Goal: Find specific page/section: Find specific page/section

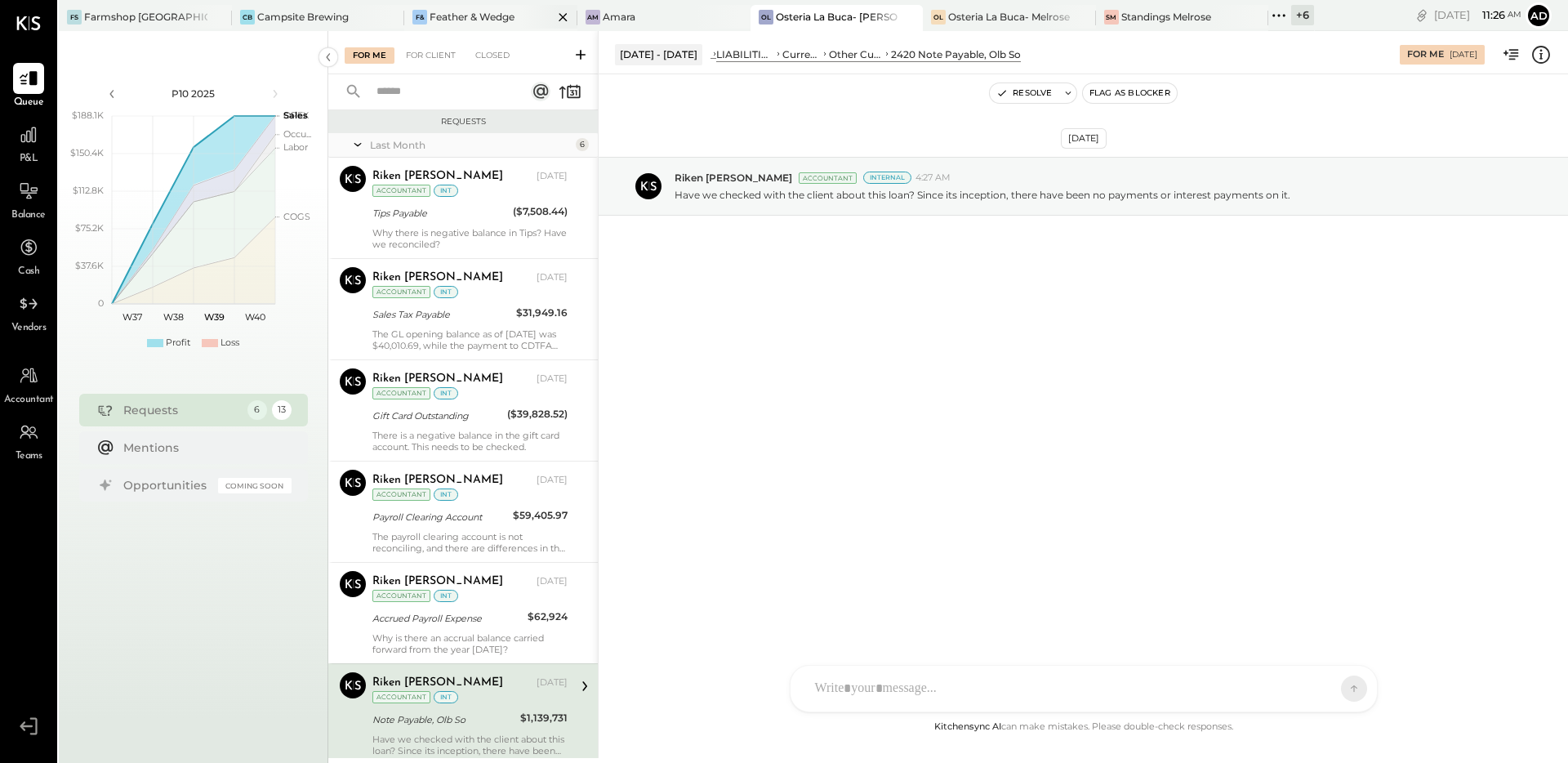
click at [440, 14] on div "Feather & Wedge" at bounding box center [472, 16] width 85 height 14
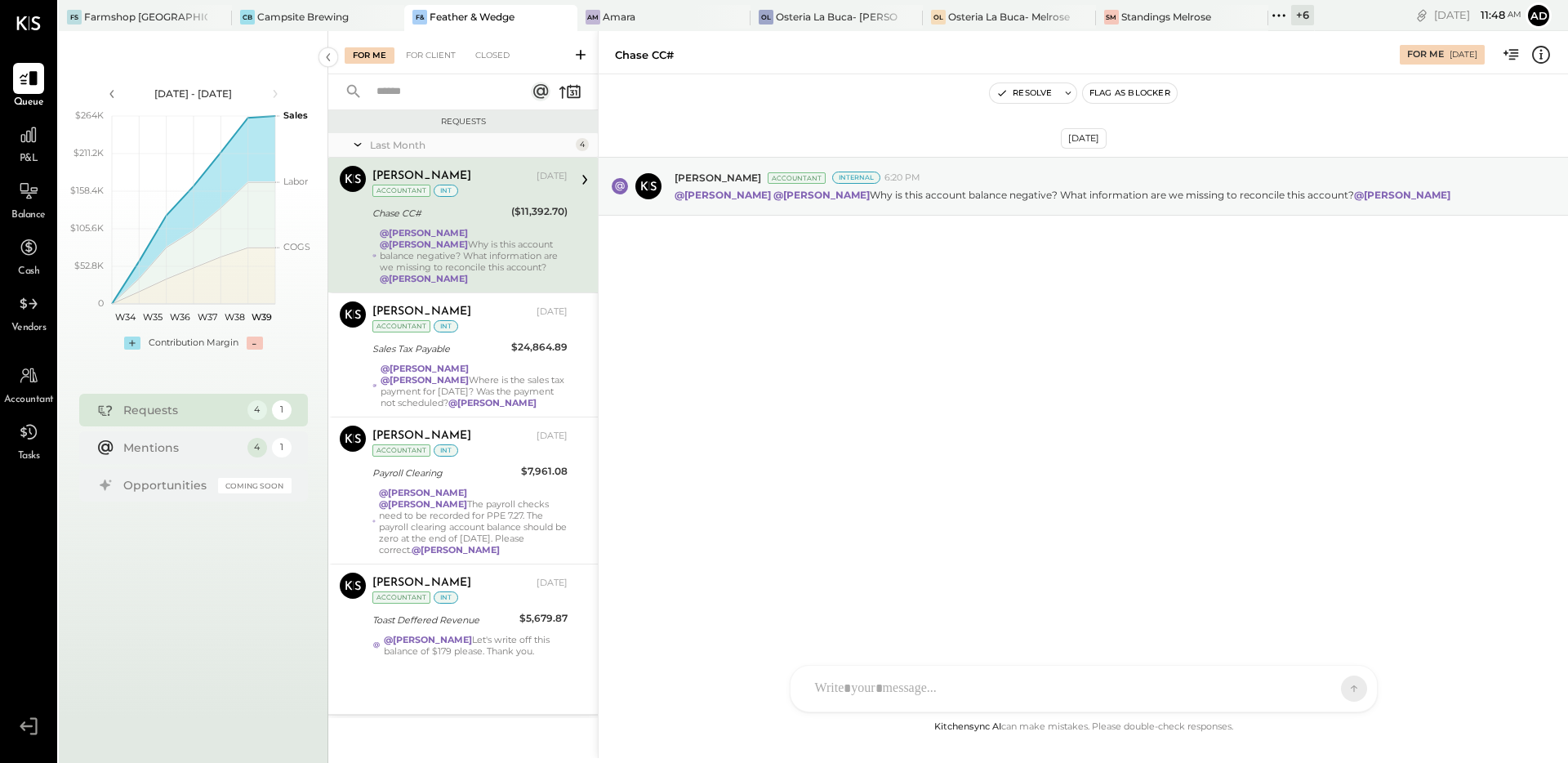
click at [1541, 57] on icon at bounding box center [1541, 55] width 21 height 21
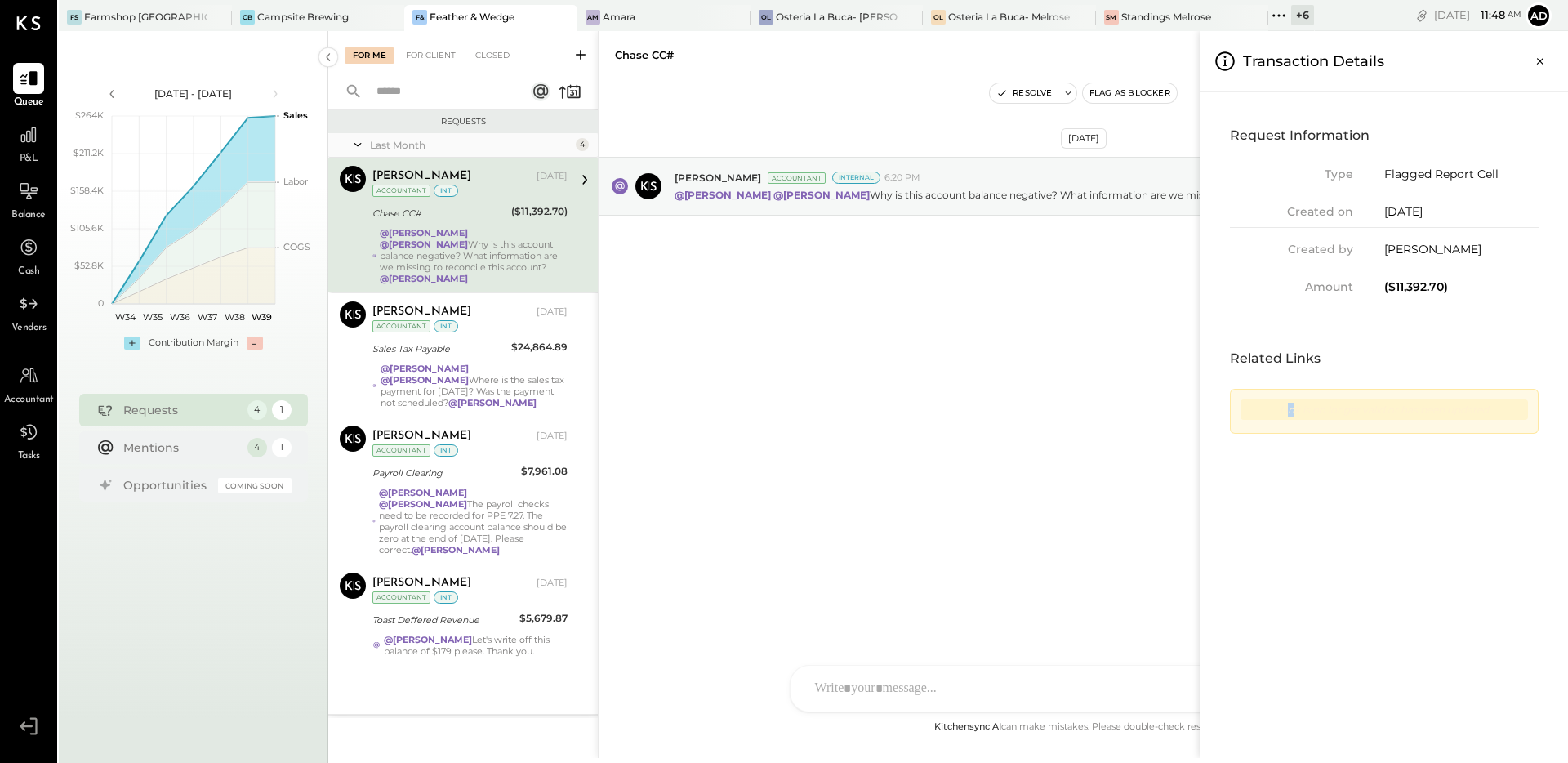
click at [1292, 409] on div "Link is no longer valid or has been updated" at bounding box center [1384, 409] width 288 height 21
drag, startPoint x: 1310, startPoint y: 411, endPoint x: 1247, endPoint y: 409, distance: 63.0
click at [1247, 409] on div "Link is no longer valid or has been updated" at bounding box center [1384, 409] width 288 height 21
click at [1297, 427] on div "Link is no longer valid or has been updated" at bounding box center [1384, 411] width 308 height 45
drag, startPoint x: 1254, startPoint y: 409, endPoint x: 1528, endPoint y: 414, distance: 274.0
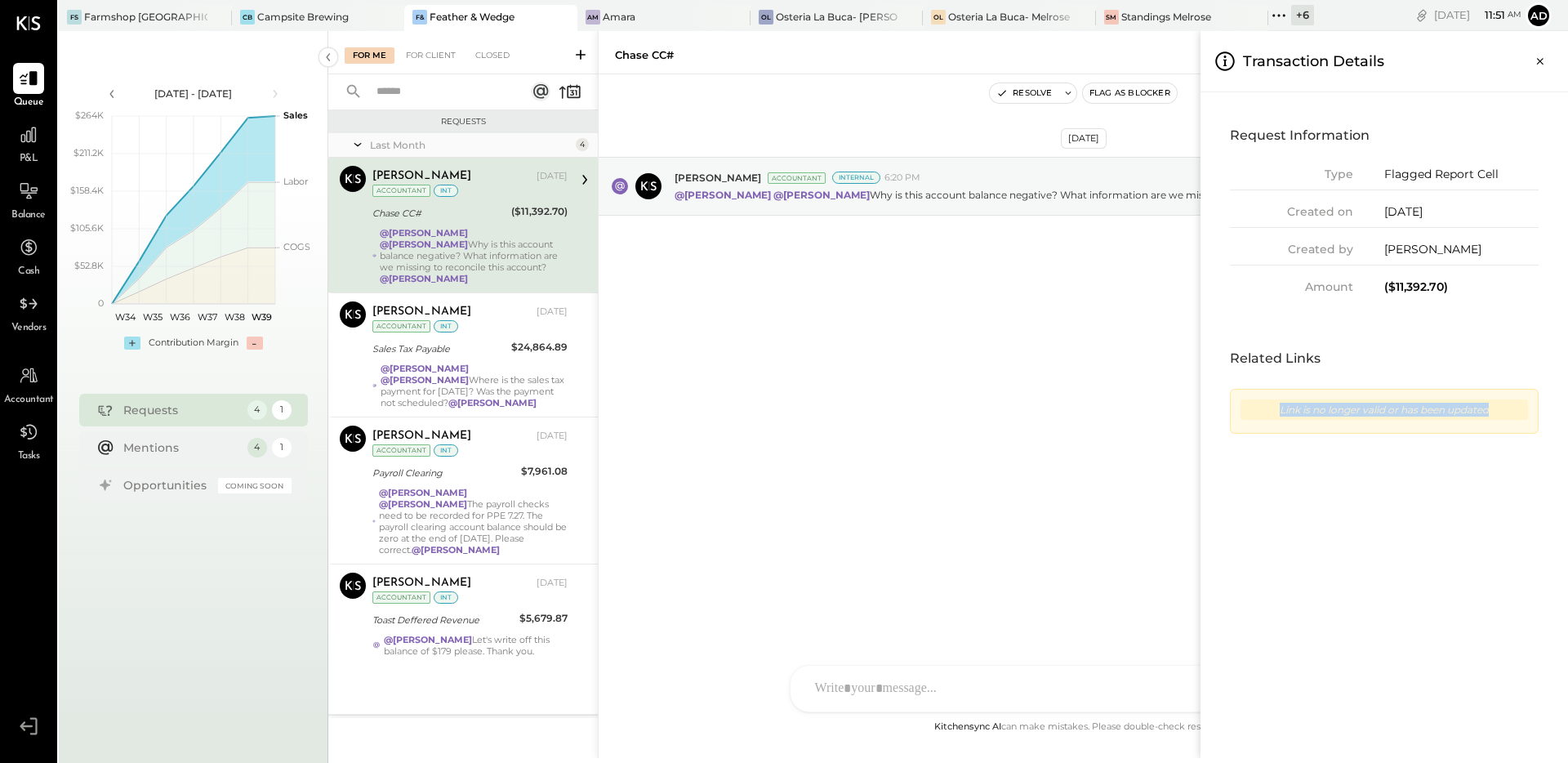
click at [1528, 414] on div "Link is no longer valid or has been updated" at bounding box center [1384, 411] width 308 height 45
click at [1443, 513] on div "Request Information Type Flagged Report Cell Created on [DATE] Created by [PERS…" at bounding box center [1384, 426] width 367 height 666
